Goal: Information Seeking & Learning: Learn about a topic

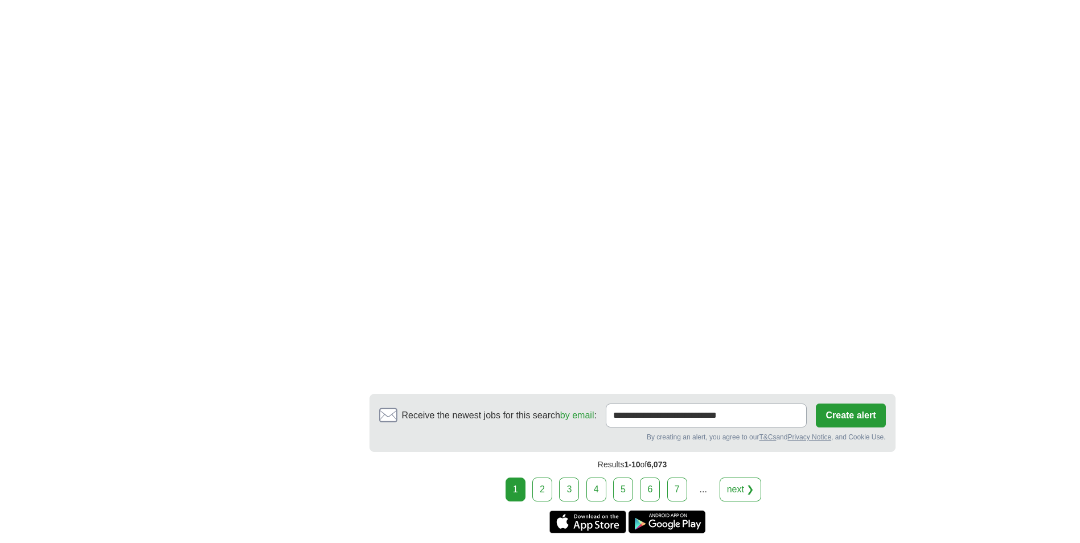
scroll to position [2050, 0]
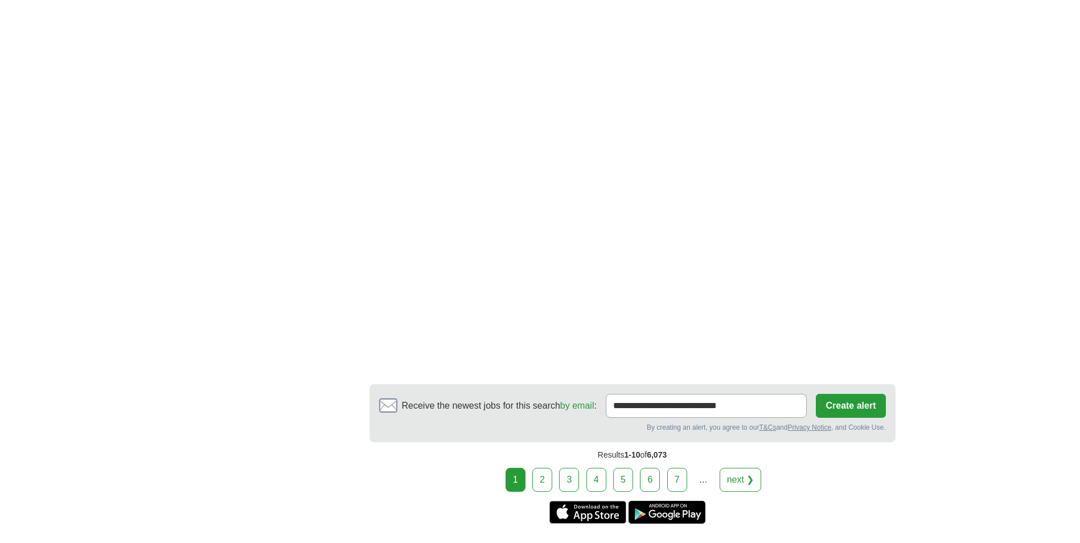
click at [543, 468] on link "2" at bounding box center [542, 480] width 20 height 24
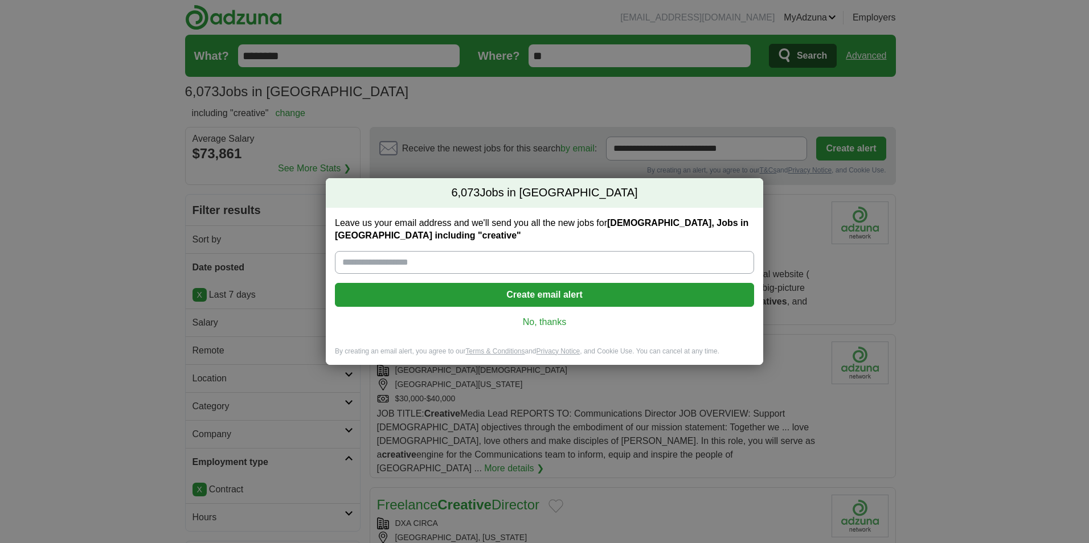
click at [558, 321] on link "No, thanks" at bounding box center [544, 322] width 401 height 13
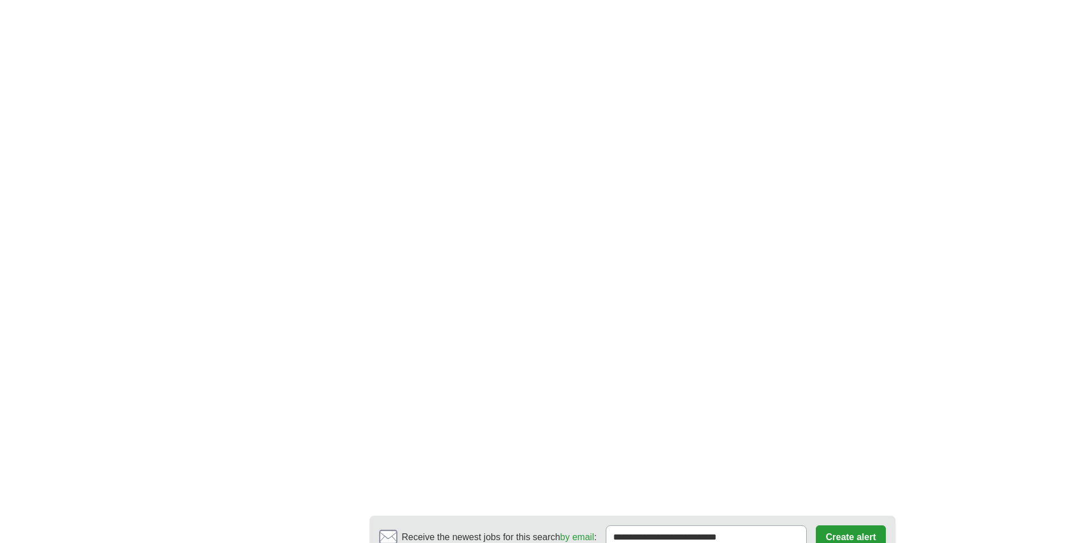
scroll to position [2050, 0]
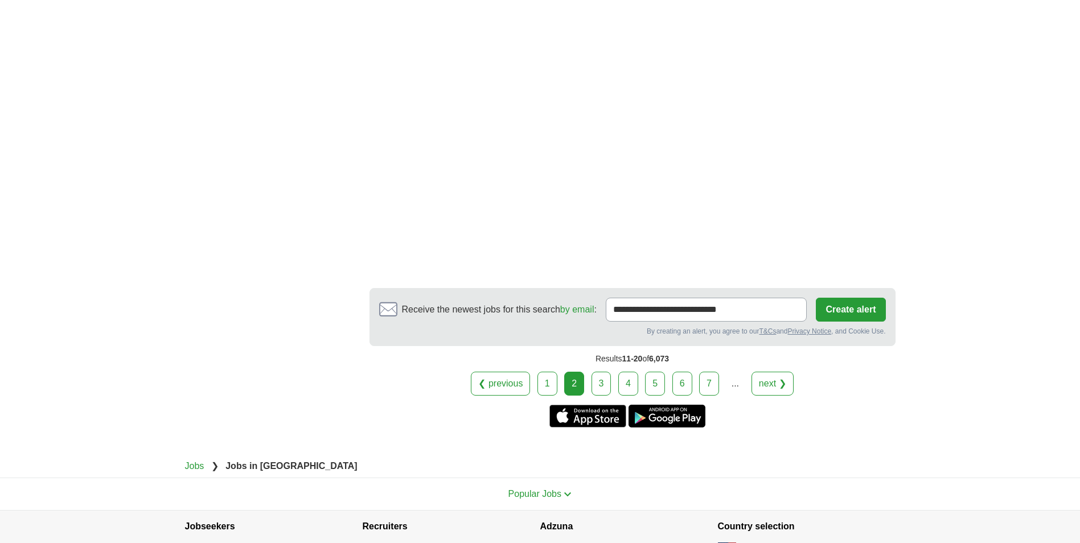
click at [606, 372] on link "3" at bounding box center [602, 384] width 20 height 24
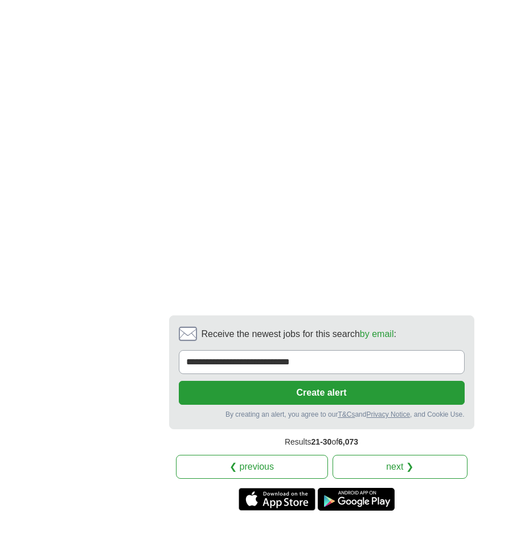
scroll to position [2829, 0]
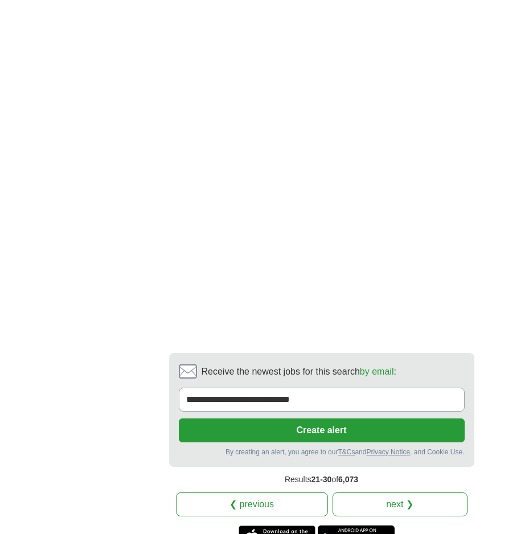
click at [390, 493] on link "next ❯" at bounding box center [400, 505] width 135 height 24
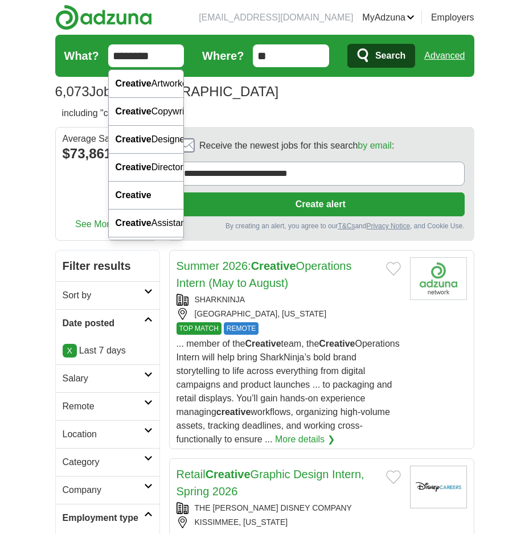
drag, startPoint x: 162, startPoint y: 55, endPoint x: 64, endPoint y: 56, distance: 98.0
click at [65, 56] on form "What? ******** Where? ** Search Advanced" at bounding box center [264, 56] width 419 height 42
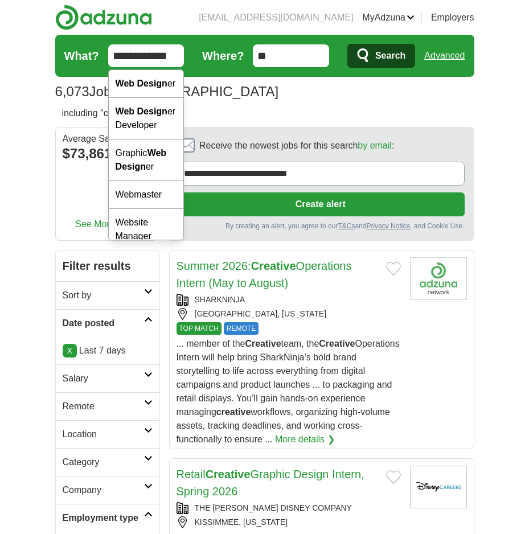
scroll to position [0, 1]
type input "**********"
click at [347, 44] on button "Search" at bounding box center [381, 56] width 68 height 24
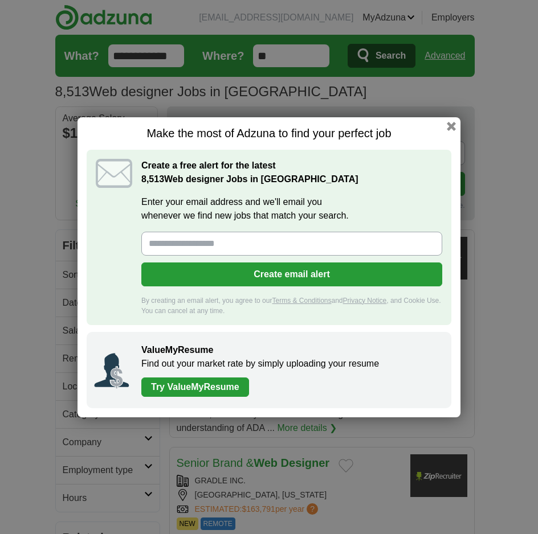
click at [451, 127] on button "button" at bounding box center [450, 126] width 9 height 9
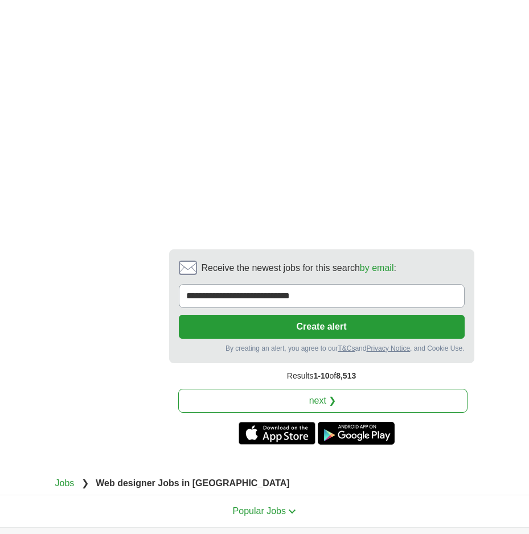
scroll to position [2901, 0]
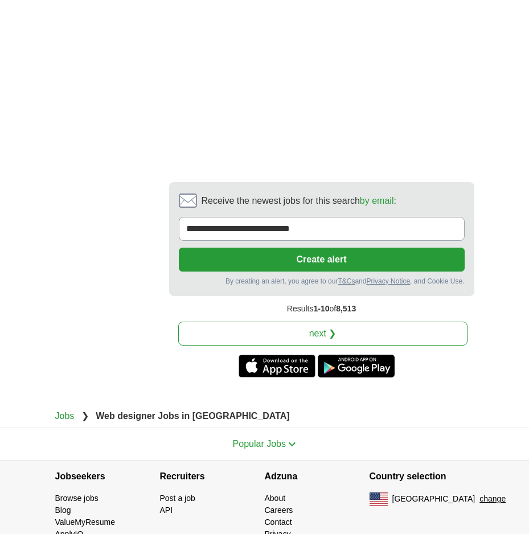
click at [335, 322] on link "next ❯" at bounding box center [322, 334] width 289 height 24
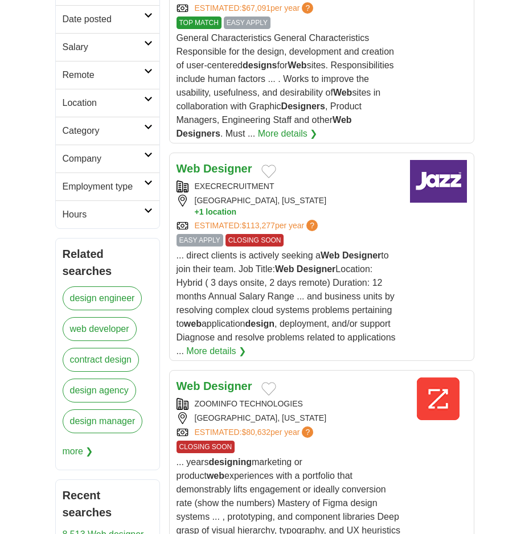
scroll to position [285, 0]
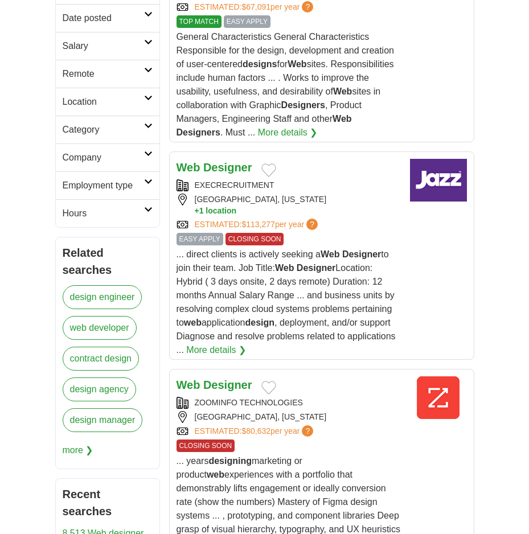
click at [440, 180] on img at bounding box center [438, 180] width 57 height 43
click at [114, 388] on link "design agency" at bounding box center [99, 390] width 73 height 24
click at [85, 390] on link "design agency" at bounding box center [99, 390] width 73 height 24
click at [99, 366] on link "contract design" at bounding box center [101, 359] width 77 height 24
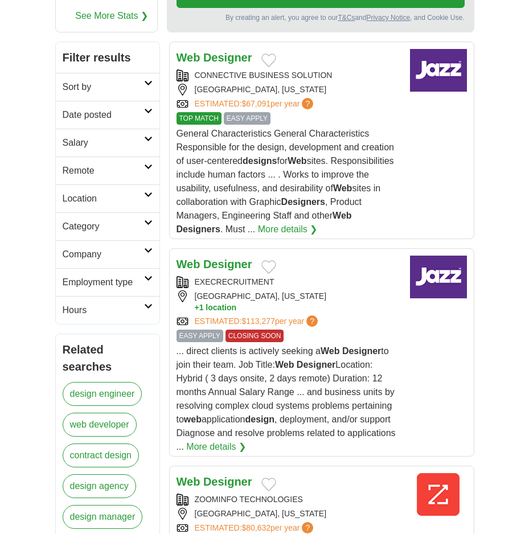
scroll to position [0, 0]
